Goal: Task Accomplishment & Management: Complete application form

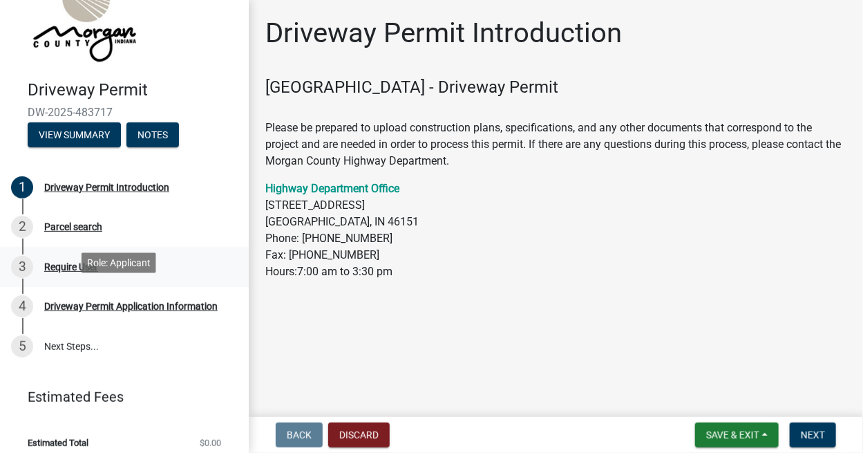
scroll to position [63, 0]
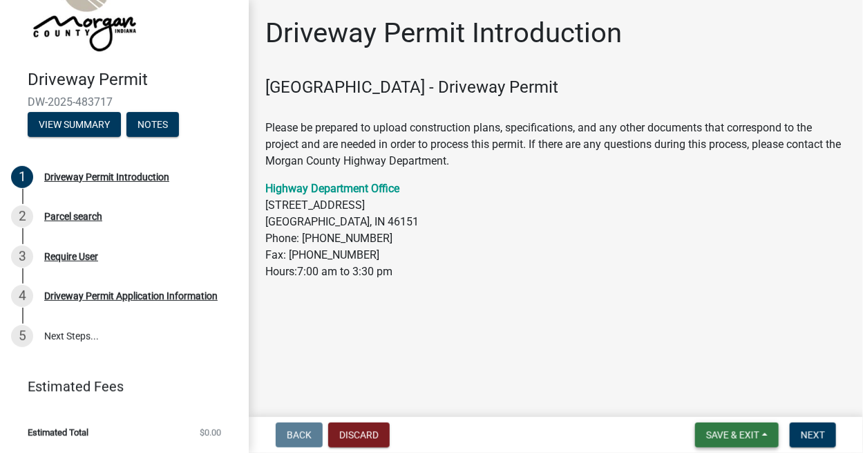
click at [734, 427] on button "Save & Exit" at bounding box center [737, 434] width 84 height 25
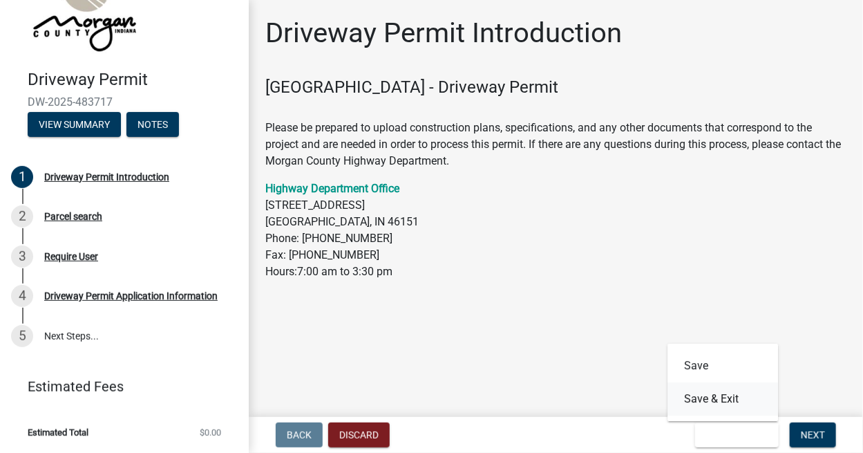
click at [725, 401] on button "Save & Exit" at bounding box center [722, 398] width 111 height 33
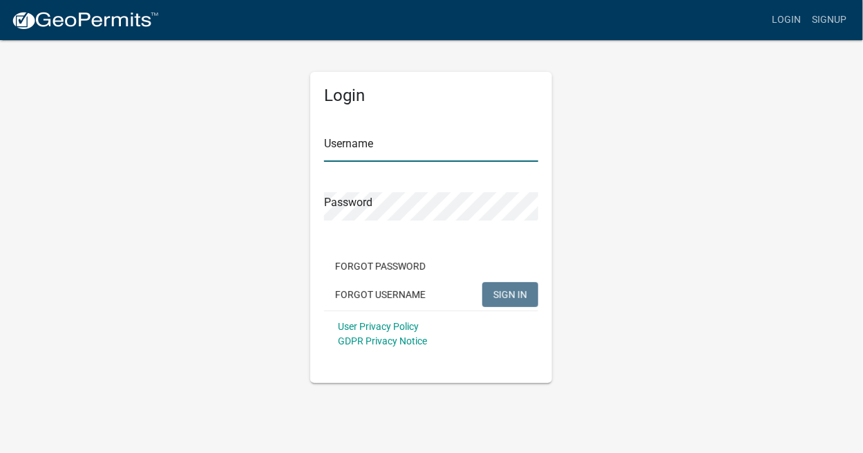
click at [408, 137] on input "Username" at bounding box center [431, 147] width 214 height 28
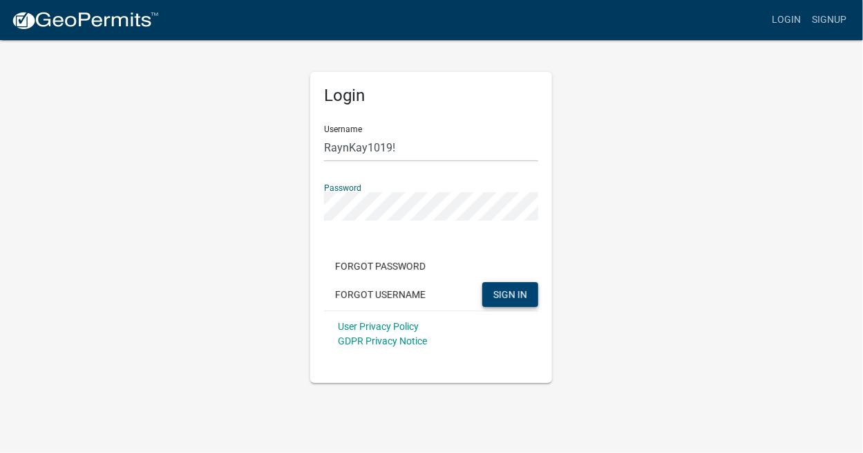
click at [504, 296] on span "SIGN IN" at bounding box center [510, 293] width 34 height 11
click at [426, 149] on input "RaynKay1019!" at bounding box center [431, 147] width 214 height 28
type input "RaynKay1019"
click at [515, 295] on span "SIGN IN" at bounding box center [510, 293] width 34 height 11
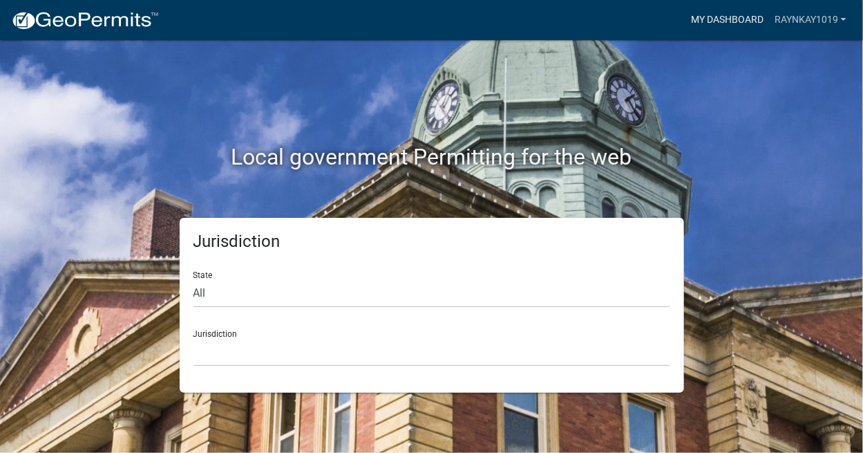
click at [744, 19] on link "My Dashboard" at bounding box center [727, 20] width 84 height 26
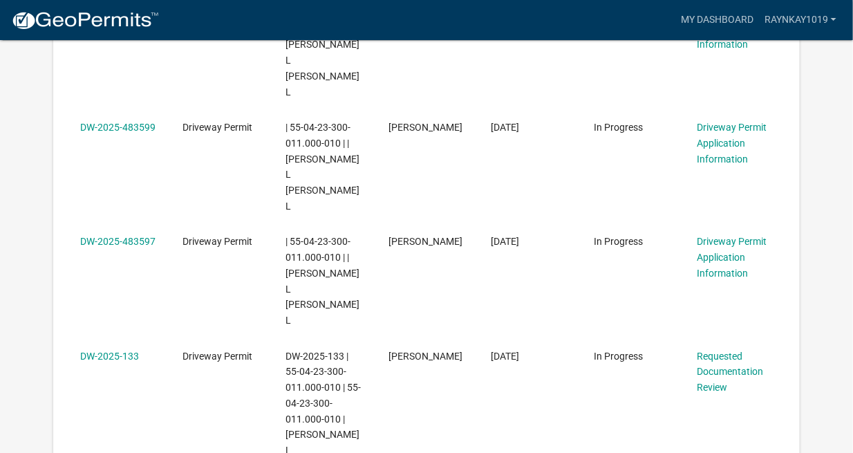
scroll to position [356, 0]
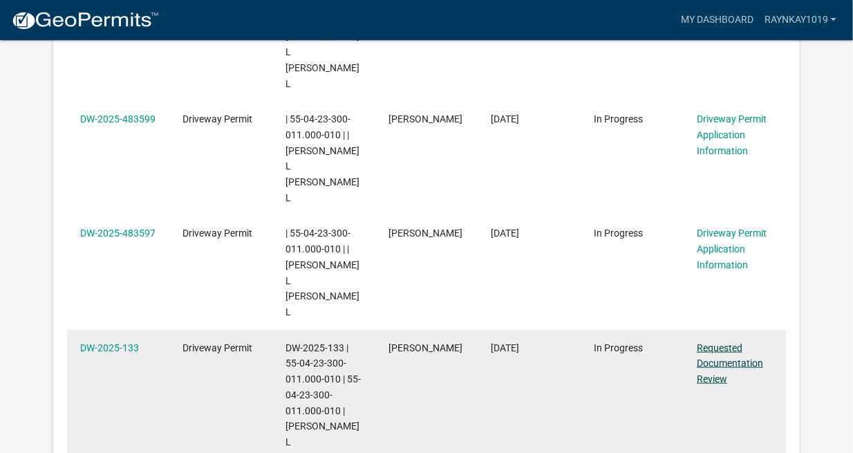
click at [708, 342] on link "Requested Documentation Review" at bounding box center [729, 363] width 66 height 43
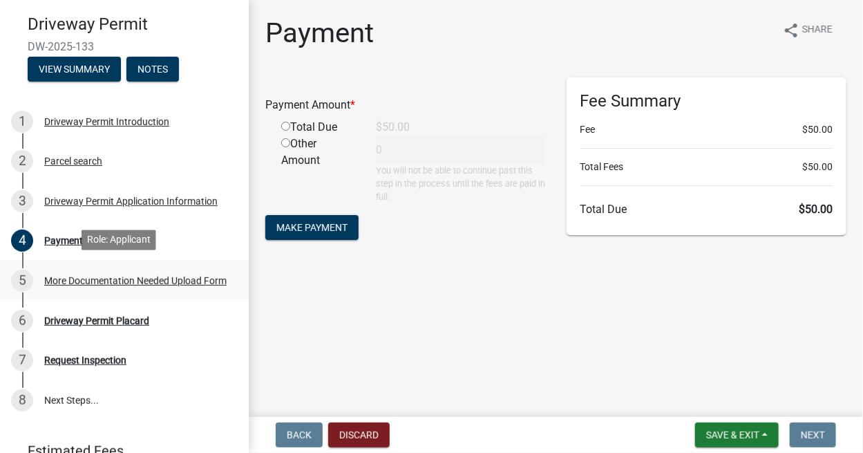
scroll to position [120, 0]
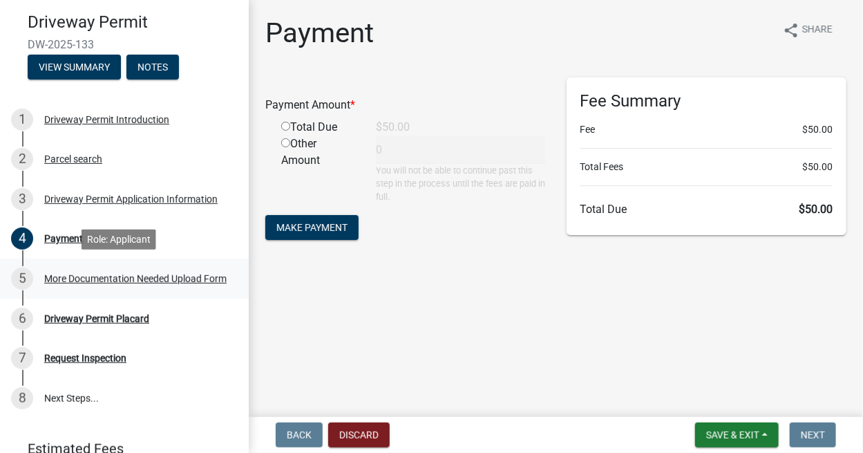
click at [68, 276] on div "More Documentation Needed Upload Form" at bounding box center [135, 279] width 182 height 10
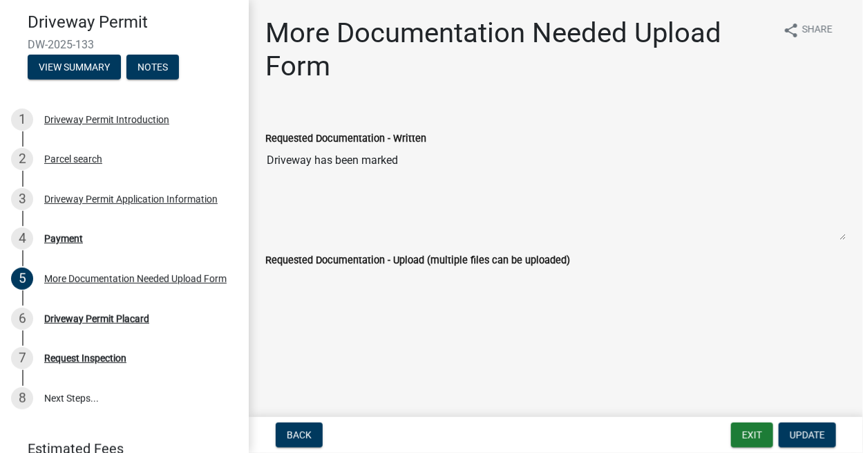
click at [362, 200] on textarea "Driveway has been marked" at bounding box center [555, 193] width 581 height 94
click at [412, 160] on textarea "Driveway has been marked" at bounding box center [555, 193] width 581 height 94
click at [815, 438] on span "Update" at bounding box center [807, 434] width 35 height 11
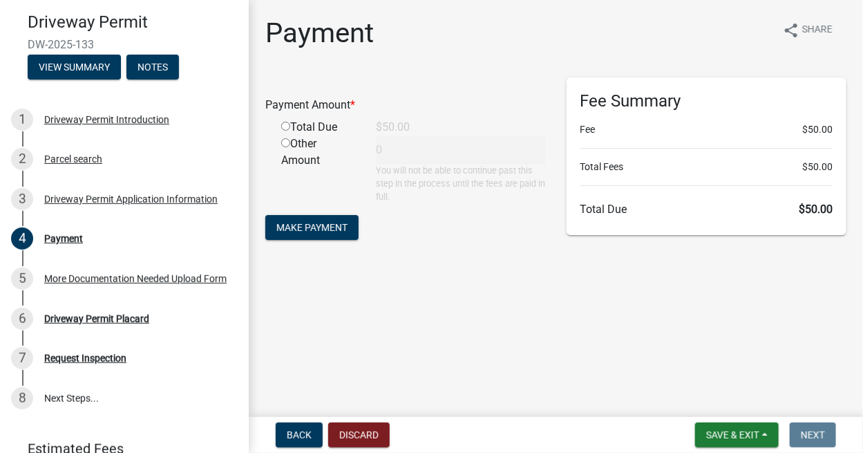
click at [284, 127] on input "radio" at bounding box center [285, 126] width 9 height 9
radio input "true"
type input "50"
click at [321, 226] on span "Make Payment" at bounding box center [311, 226] width 71 height 11
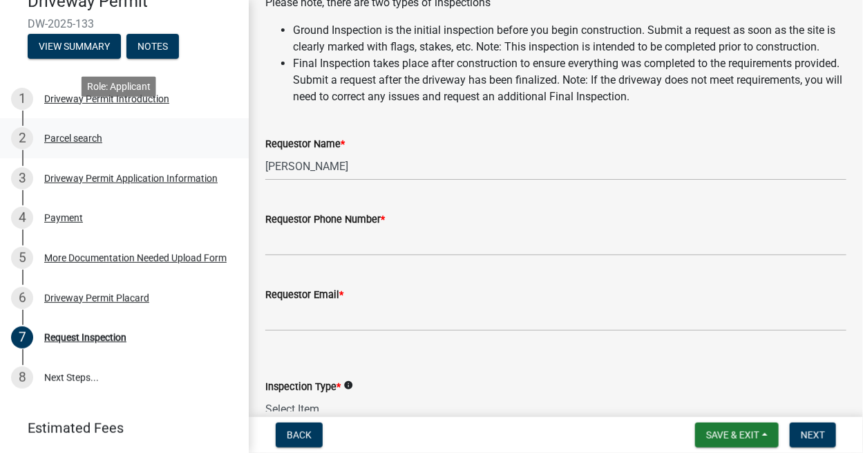
scroll to position [155, 0]
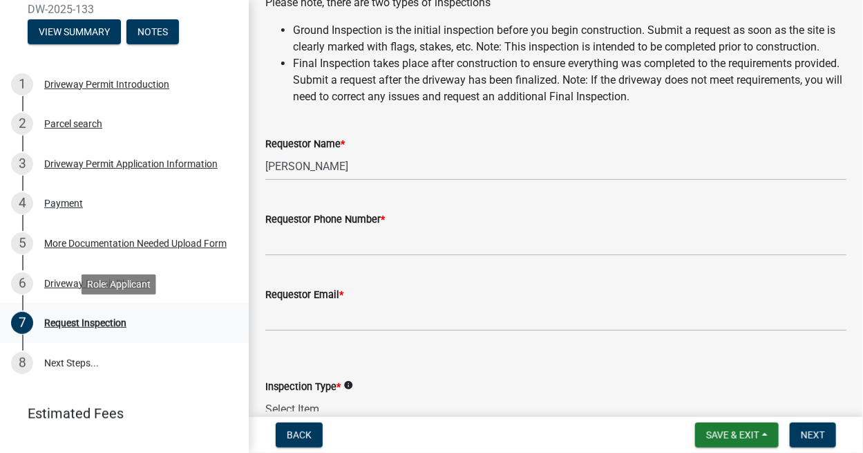
click at [107, 321] on div "Request Inspection" at bounding box center [85, 323] width 82 height 10
click at [811, 428] on button "Next" at bounding box center [813, 434] width 46 height 25
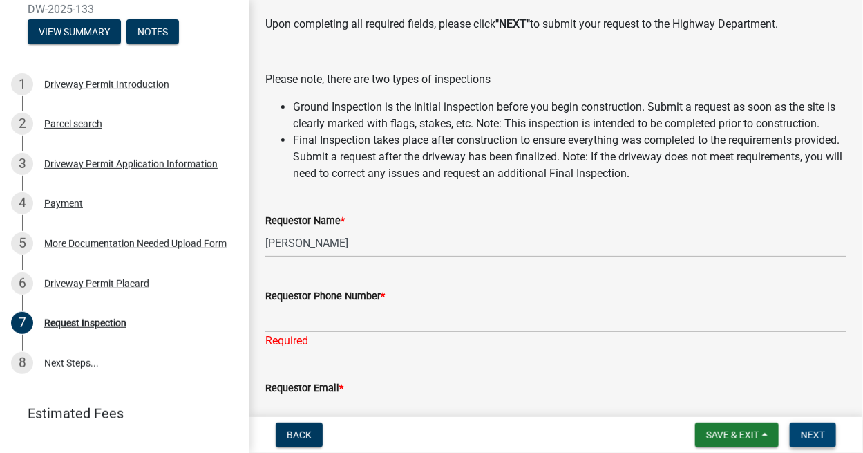
scroll to position [172, 0]
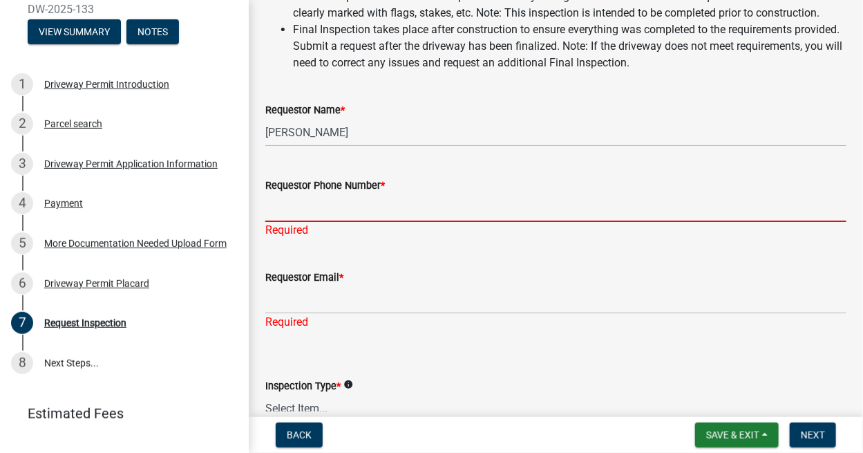
click at [394, 219] on input "Requestor Phone Number *" at bounding box center [555, 207] width 581 height 28
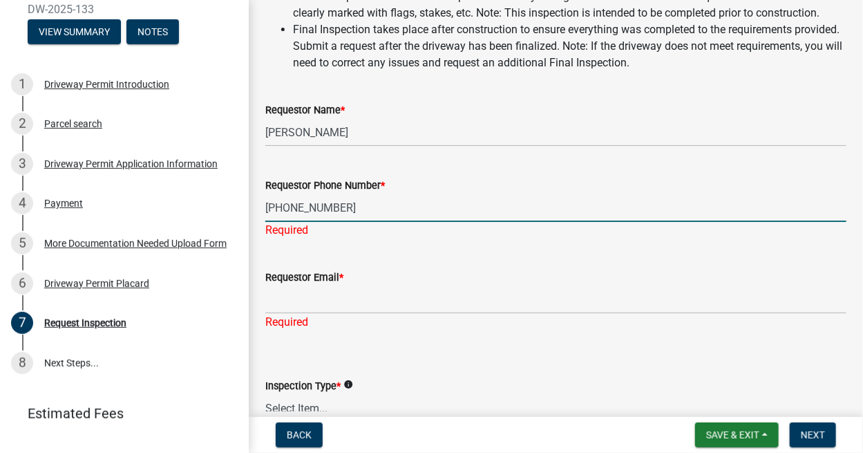
type input "[PHONE_NUMBER]"
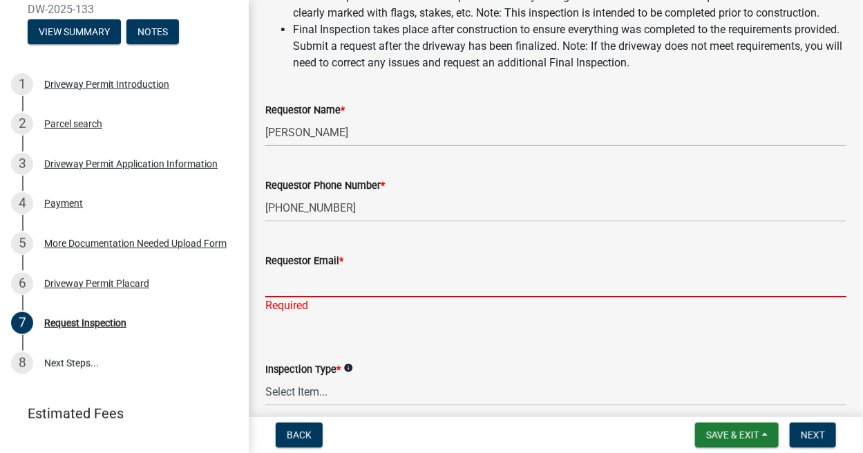
click at [343, 314] on div "Requestor Email * Required" at bounding box center [555, 273] width 581 height 81
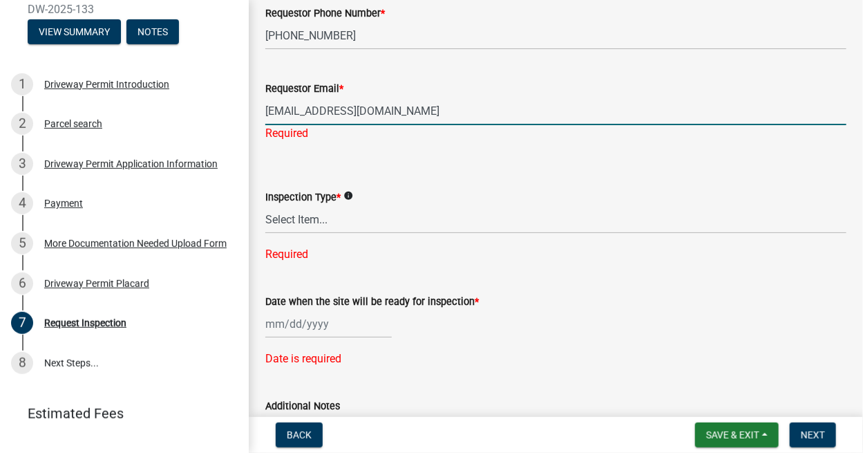
scroll to position [345, 0]
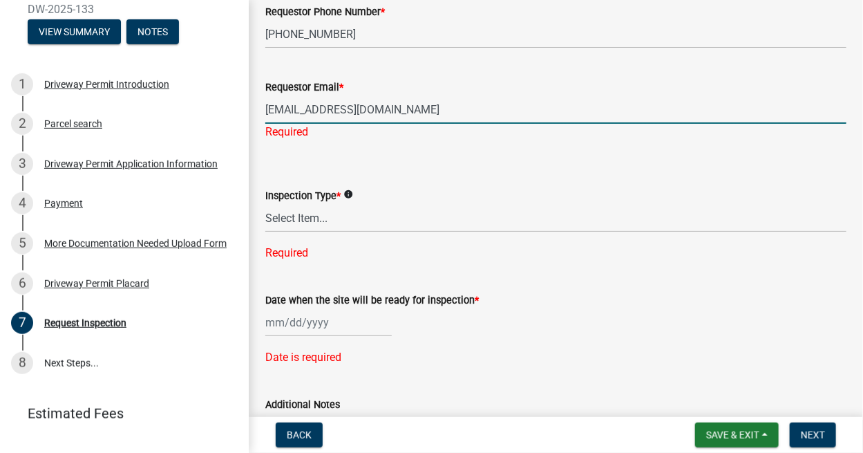
type input "[EMAIL_ADDRESS][DOMAIN_NAME]"
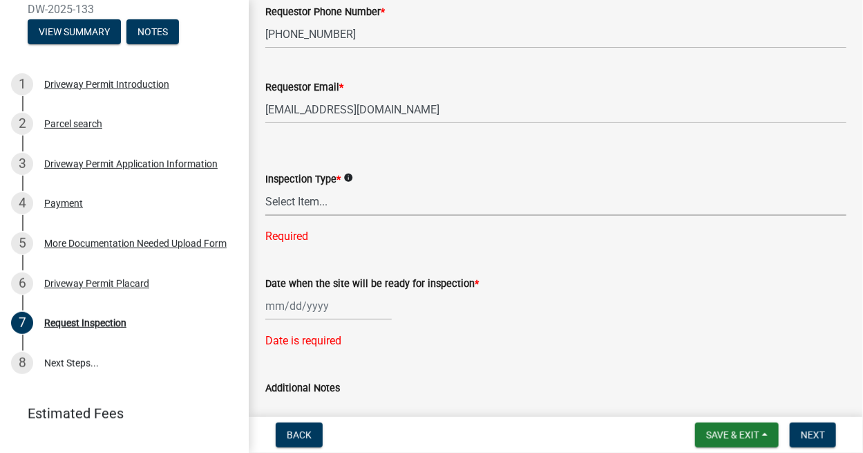
click at [343, 238] on div "Inspection Type * info Select Item... Ground Final Required" at bounding box center [555, 190] width 581 height 110
click at [265, 203] on select "Select Item... Ground Final" at bounding box center [555, 201] width 581 height 28
select select "dfa65b67-c15e-48ca-ba74-3b729e7c073f"
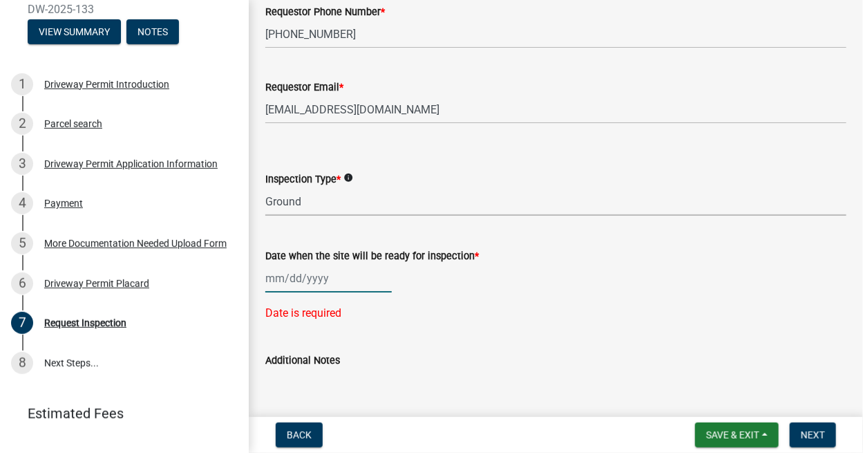
click at [281, 292] on div at bounding box center [328, 278] width 126 height 28
select select "9"
select select "2025"
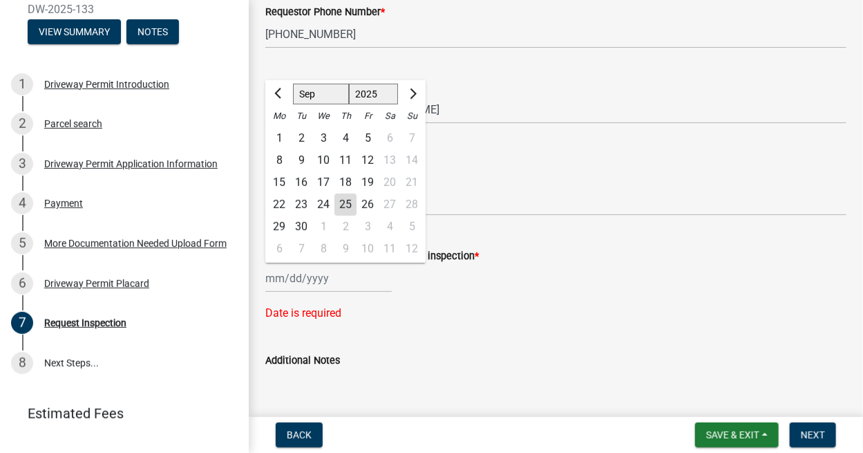
click at [345, 216] on div "25" at bounding box center [345, 204] width 22 height 22
type input "[DATE]"
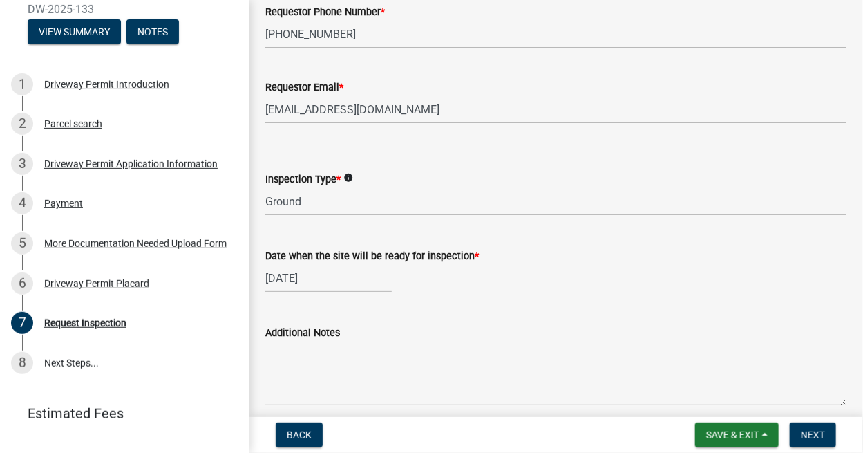
scroll to position [448, 0]
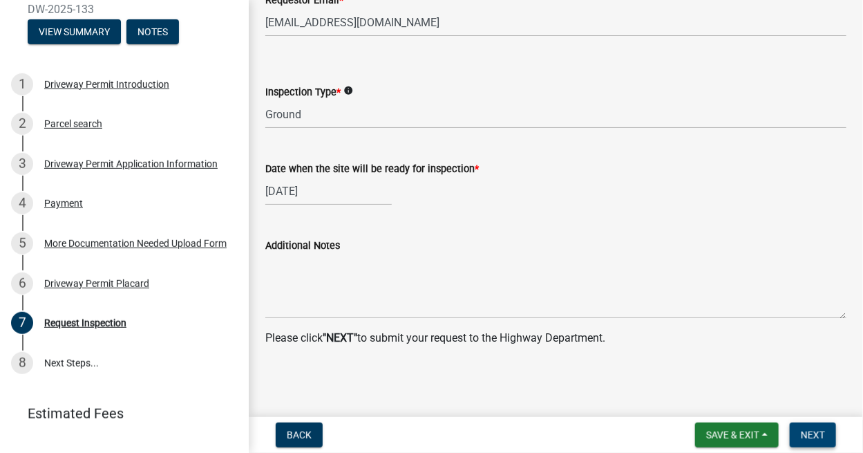
click at [799, 431] on button "Next" at bounding box center [813, 434] width 46 height 25
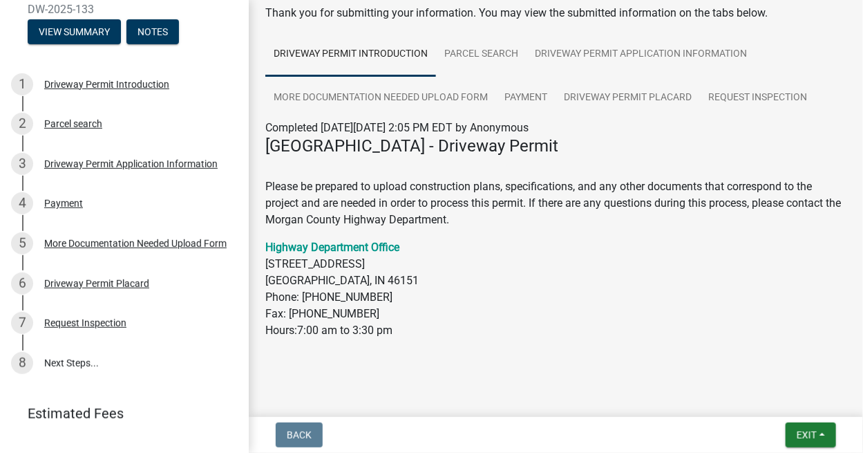
scroll to position [81, 0]
